Goal: Task Accomplishment & Management: Complete application form

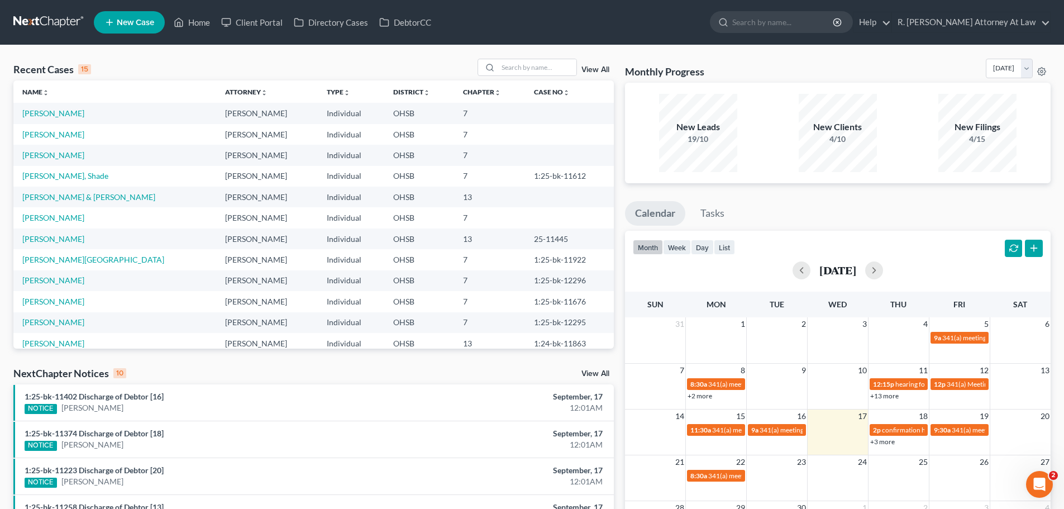
click at [39, 181] on td "[PERSON_NAME], Shade" at bounding box center [114, 176] width 203 height 21
click at [50, 174] on link "[PERSON_NAME], Shade" at bounding box center [65, 175] width 86 height 9
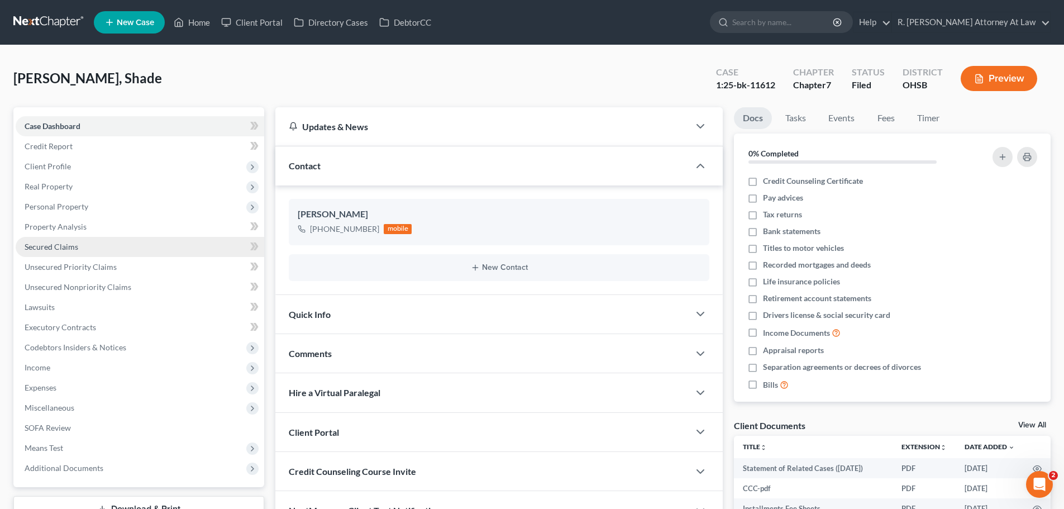
click at [55, 246] on span "Secured Claims" at bounding box center [52, 246] width 54 height 9
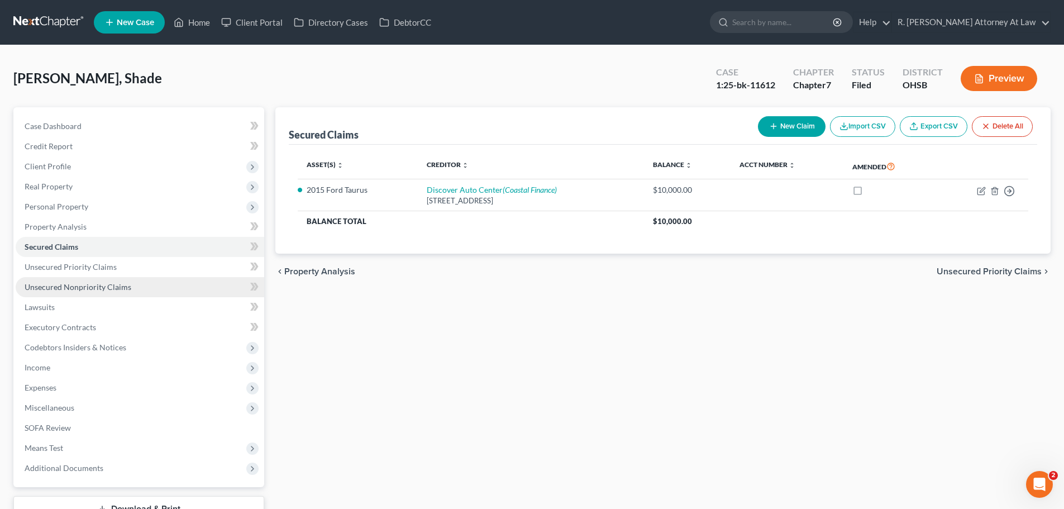
click at [99, 288] on span "Unsecured Nonpriority Claims" at bounding box center [78, 286] width 107 height 9
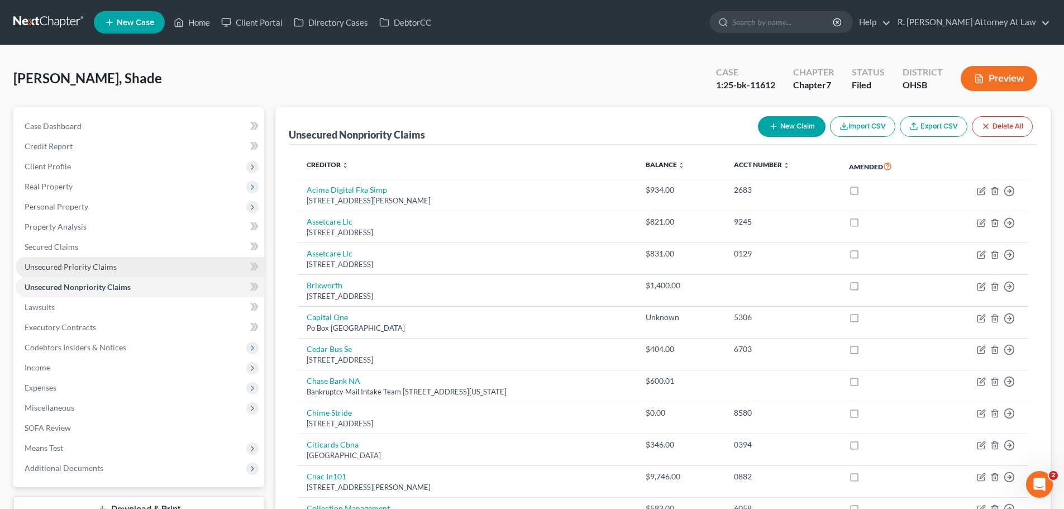
click at [72, 264] on span "Unsecured Priority Claims" at bounding box center [71, 266] width 92 height 9
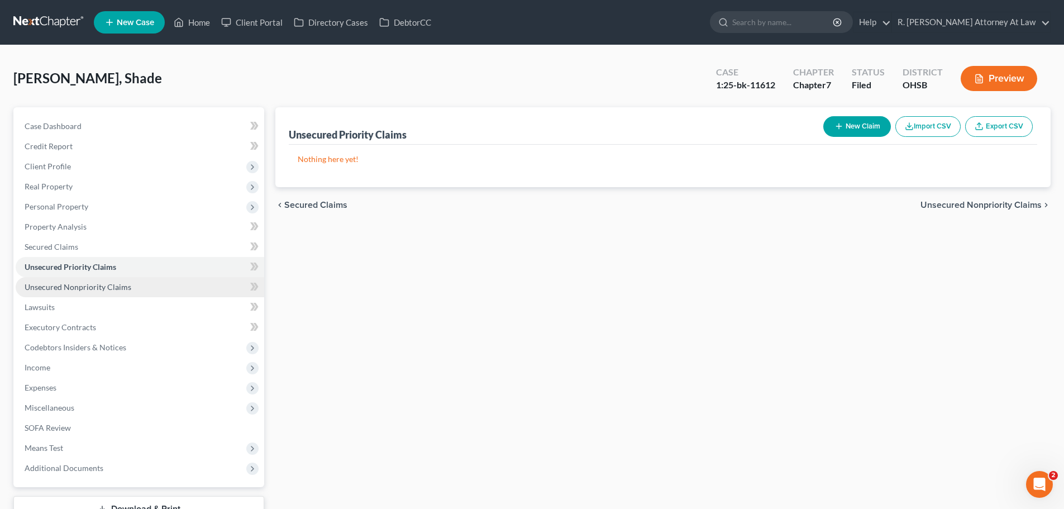
click at [70, 295] on link "Unsecured Nonpriority Claims" at bounding box center [140, 287] width 249 height 20
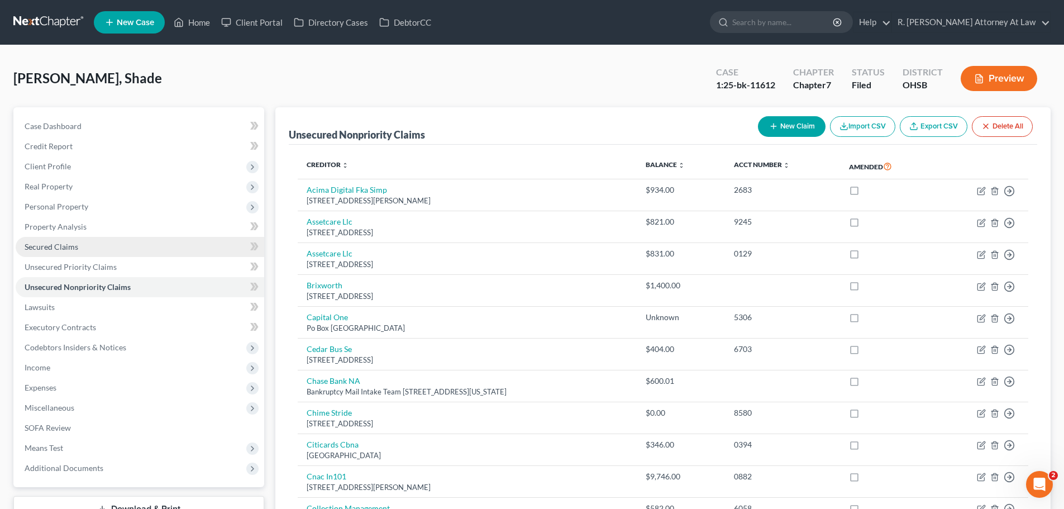
click at [61, 245] on span "Secured Claims" at bounding box center [52, 246] width 54 height 9
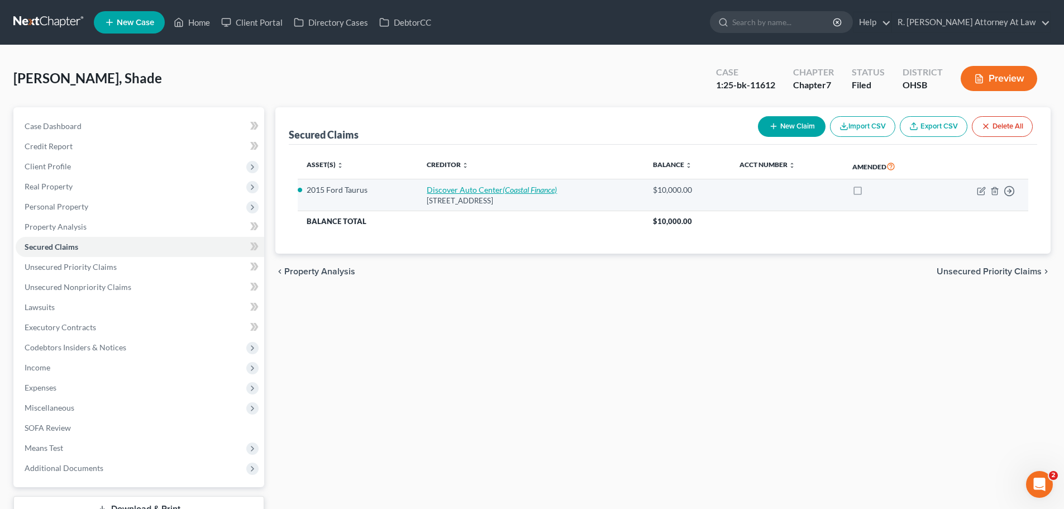
click at [513, 191] on icon "(Coastal Finance)" at bounding box center [530, 189] width 54 height 9
select select "36"
select select "11"
select select "2"
select select "0"
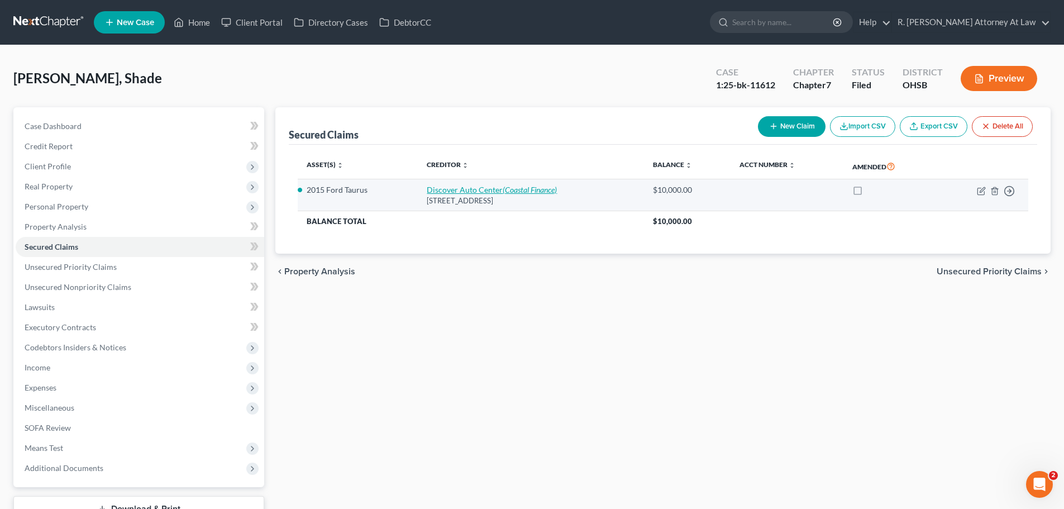
select select "0"
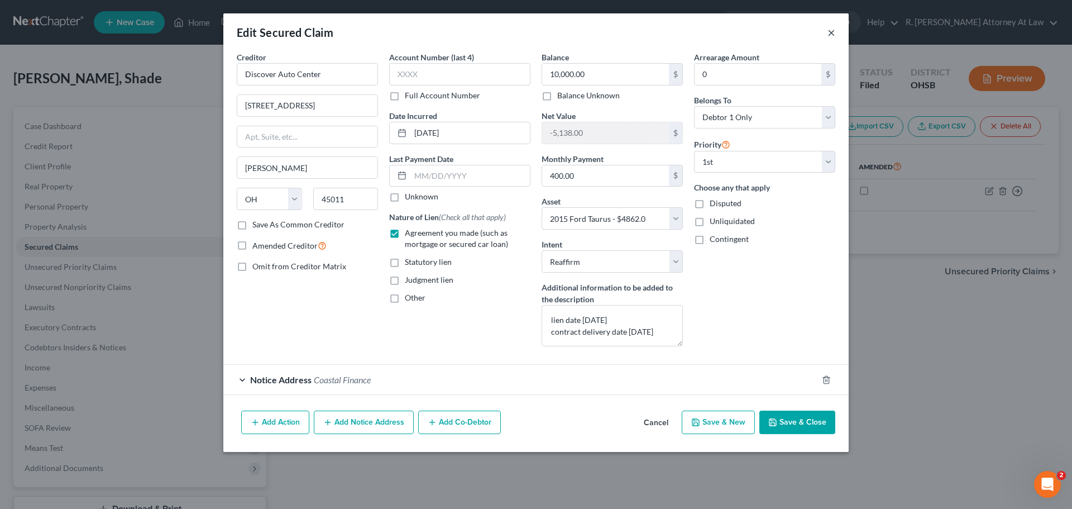
click at [832, 35] on button "×" at bounding box center [832, 32] width 8 height 13
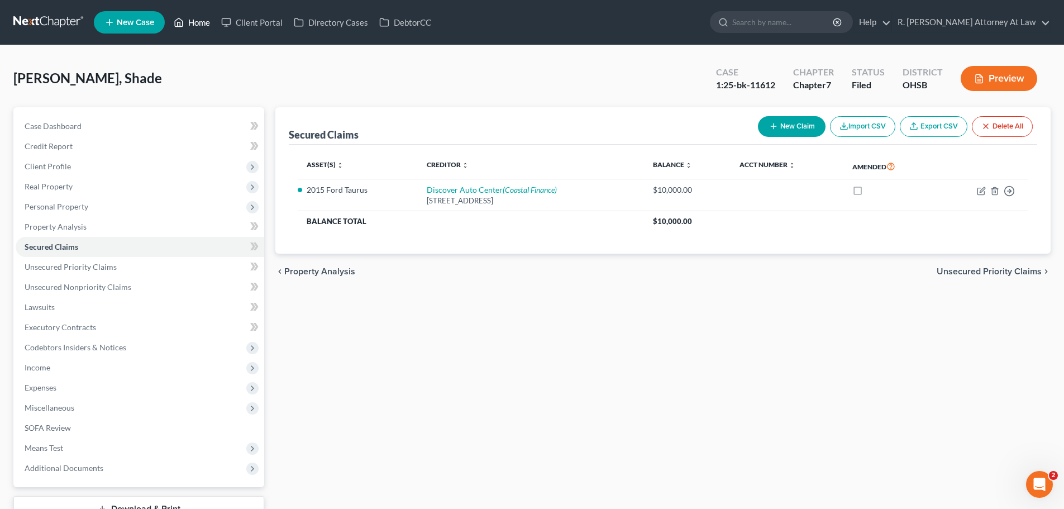
click at [204, 20] on link "Home" at bounding box center [191, 22] width 47 height 20
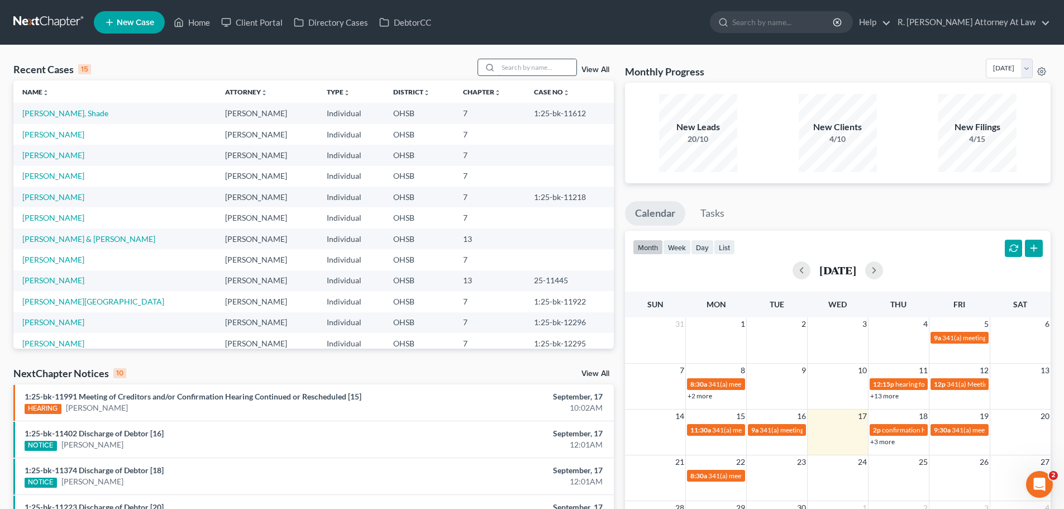
click at [548, 69] on input "search" at bounding box center [537, 67] width 78 height 16
type input "[PERSON_NAME]"
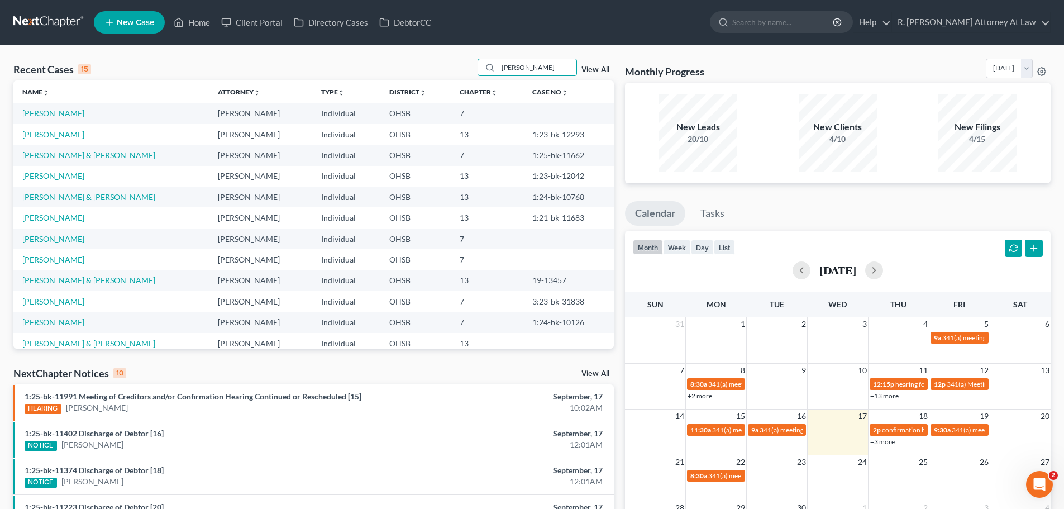
click at [40, 112] on link "[PERSON_NAME]" at bounding box center [53, 112] width 62 height 9
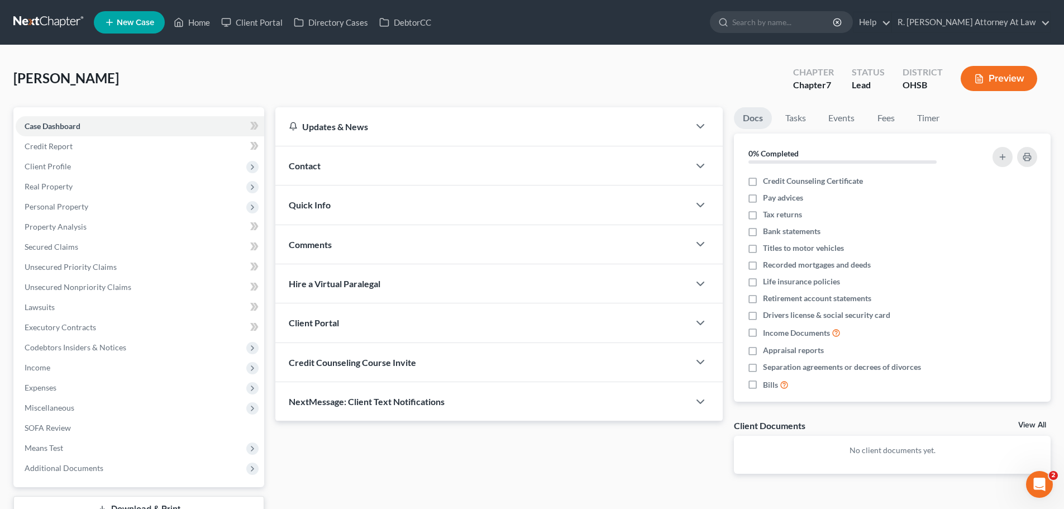
click at [324, 169] on div "Contact" at bounding box center [482, 165] width 414 height 39
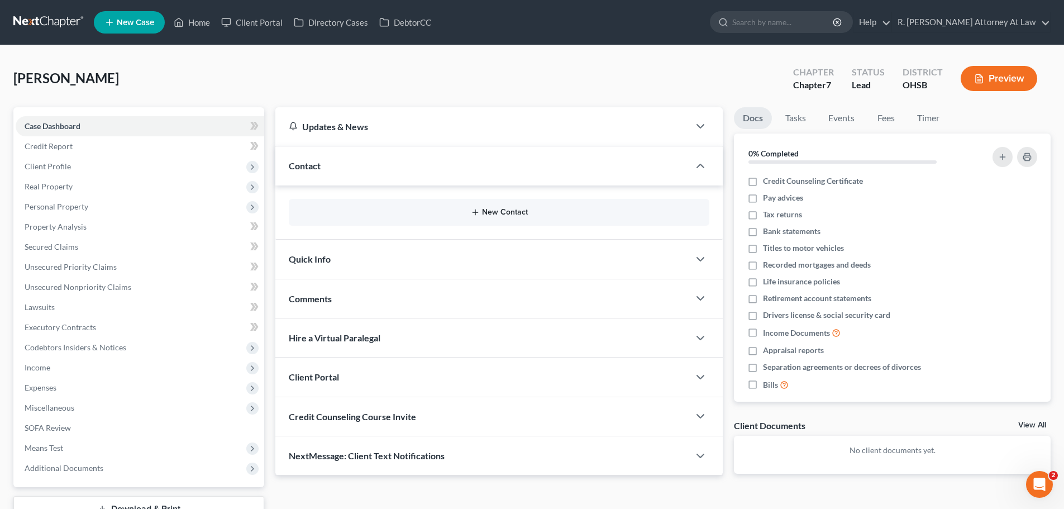
click at [488, 210] on button "New Contact" at bounding box center [499, 212] width 403 height 9
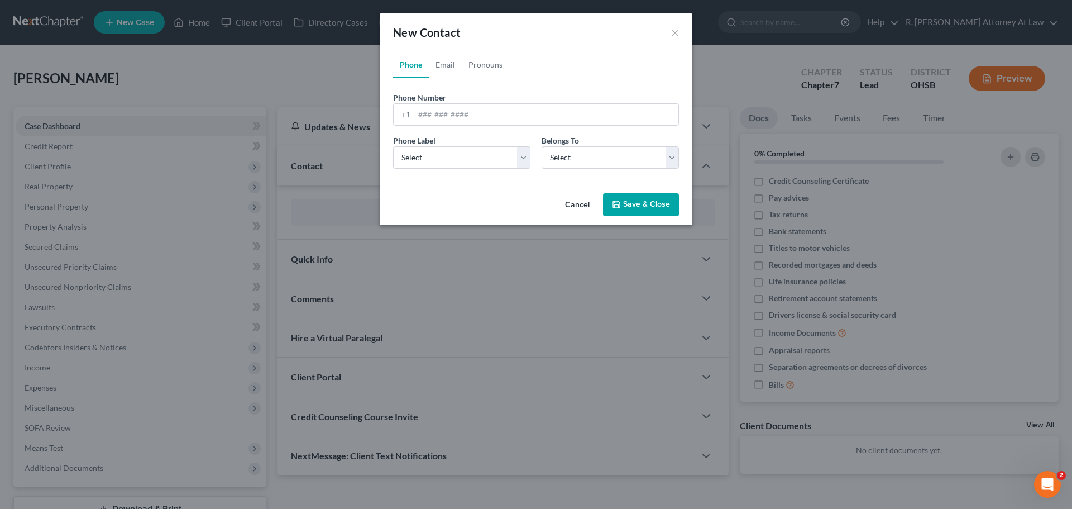
click at [469, 97] on div "Phone Number * +1" at bounding box center [536, 109] width 297 height 34
click at [454, 112] on input "tel" at bounding box center [546, 114] width 264 height 21
type input "[PHONE_NUMBER]"
click at [437, 156] on select "Select Mobile Home Work Other" at bounding box center [461, 157] width 137 height 22
select select "0"
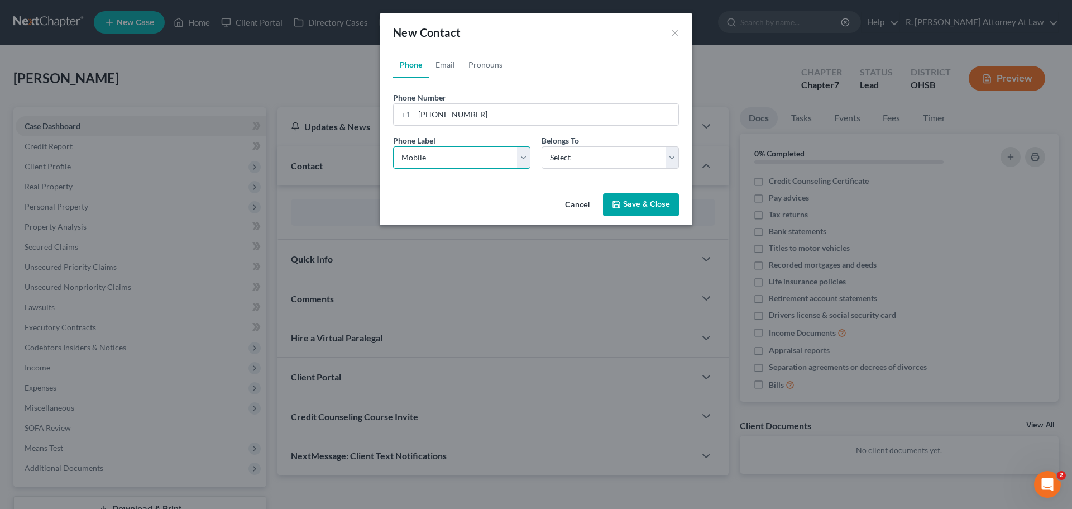
click at [393, 146] on select "Select Mobile Home Work Other" at bounding box center [461, 157] width 137 height 22
click at [558, 170] on div "Phone Label * Select Mobile Home Work Other Belongs To * Select Client Other" at bounding box center [536, 156] width 297 height 43
click at [566, 166] on select "Select Client Other" at bounding box center [610, 157] width 137 height 22
select select "0"
click at [542, 146] on select "Select Client Other" at bounding box center [610, 157] width 137 height 22
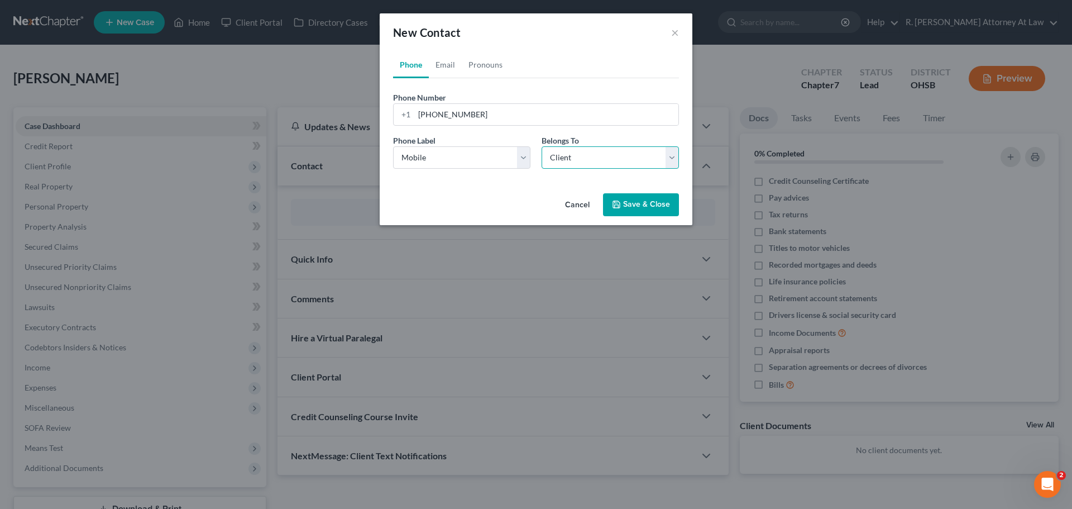
select select "0"
click at [452, 64] on link "Email" at bounding box center [445, 64] width 33 height 27
click at [491, 106] on input "email" at bounding box center [546, 114] width 264 height 21
paste input "[EMAIL_ADDRESS][DOMAIN_NAME]"
type input "[EMAIL_ADDRESS][DOMAIN_NAME]"
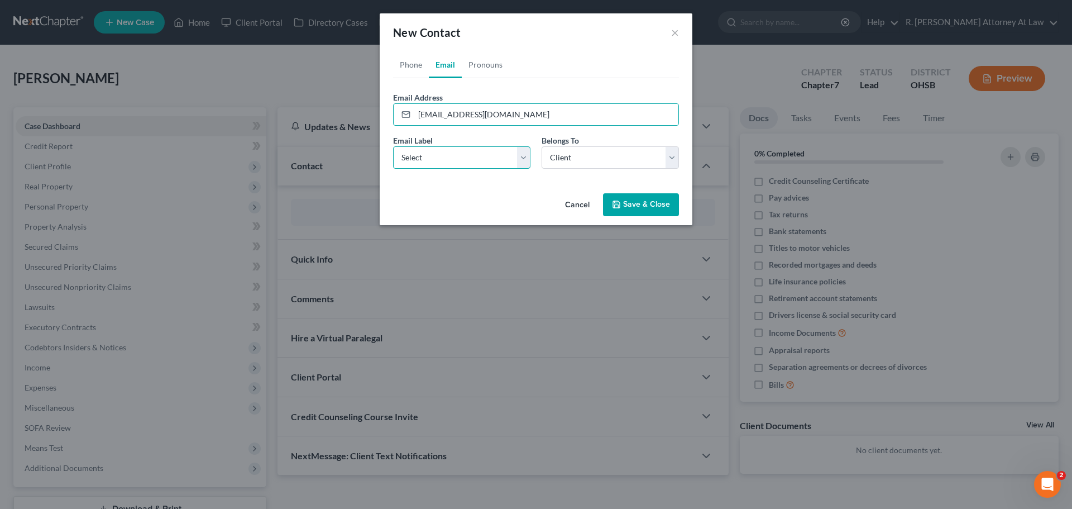
click at [434, 155] on select "Select Home Work Other" at bounding box center [461, 157] width 137 height 22
select select "0"
click at [393, 146] on select "Select Home Work Other" at bounding box center [461, 157] width 137 height 22
drag, startPoint x: 615, startPoint y: 197, endPoint x: 607, endPoint y: 176, distance: 22.5
click at [618, 198] on button "Save & Close" at bounding box center [641, 204] width 76 height 23
